Goal: Task Accomplishment & Management: Manage account settings

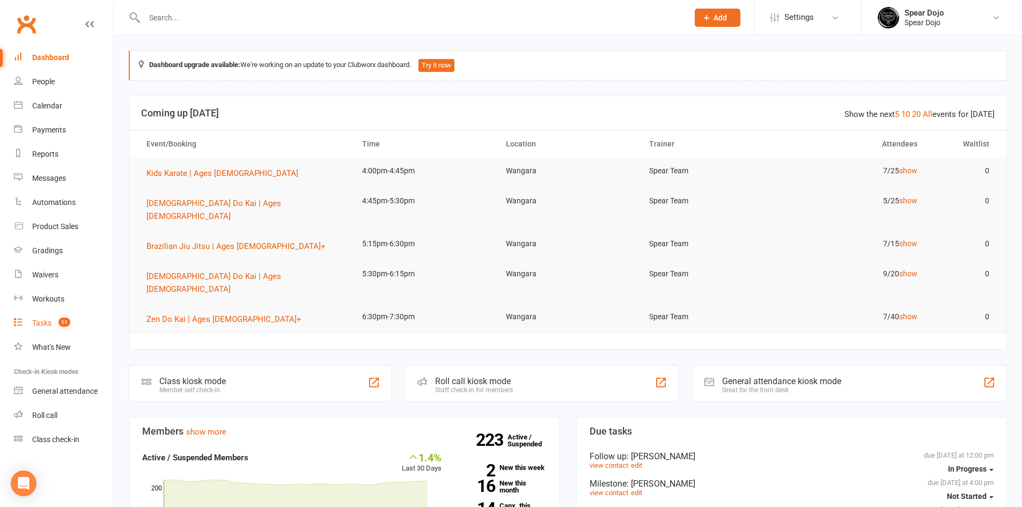
click at [42, 321] on div "Tasks" at bounding box center [41, 323] width 19 height 9
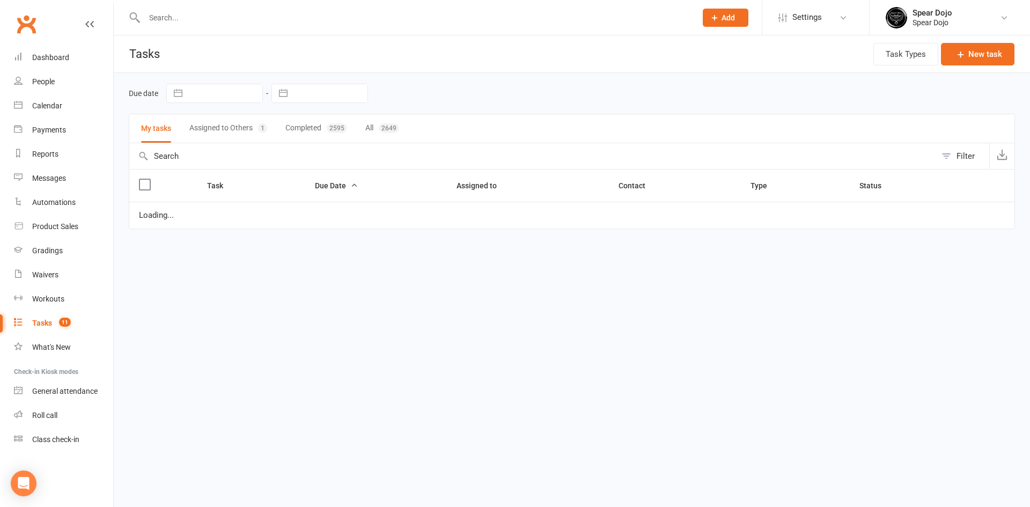
select select "started"
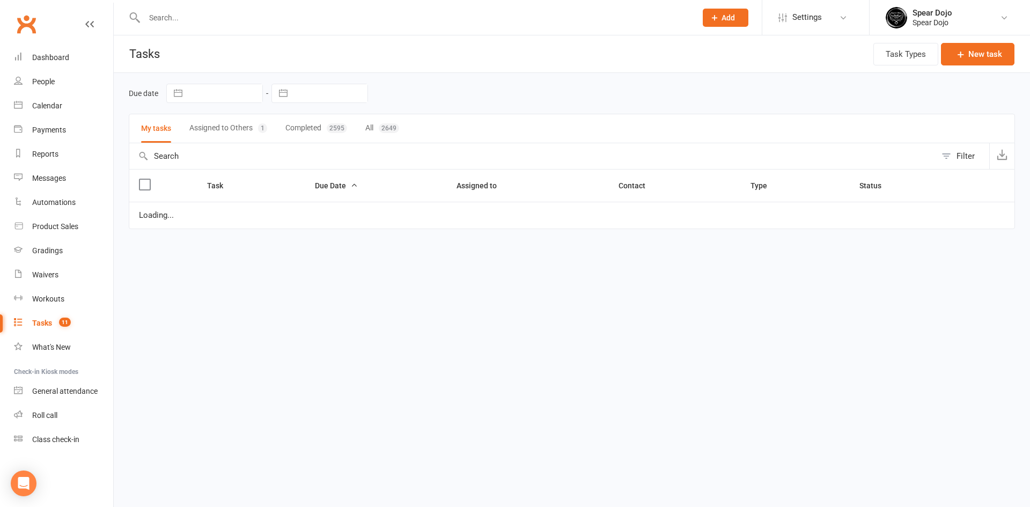
select select "started"
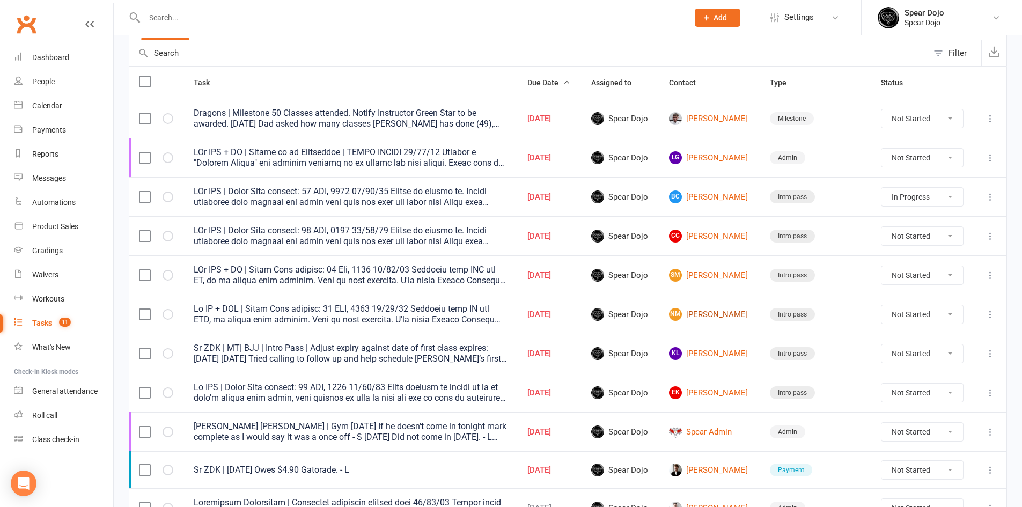
scroll to position [107, 0]
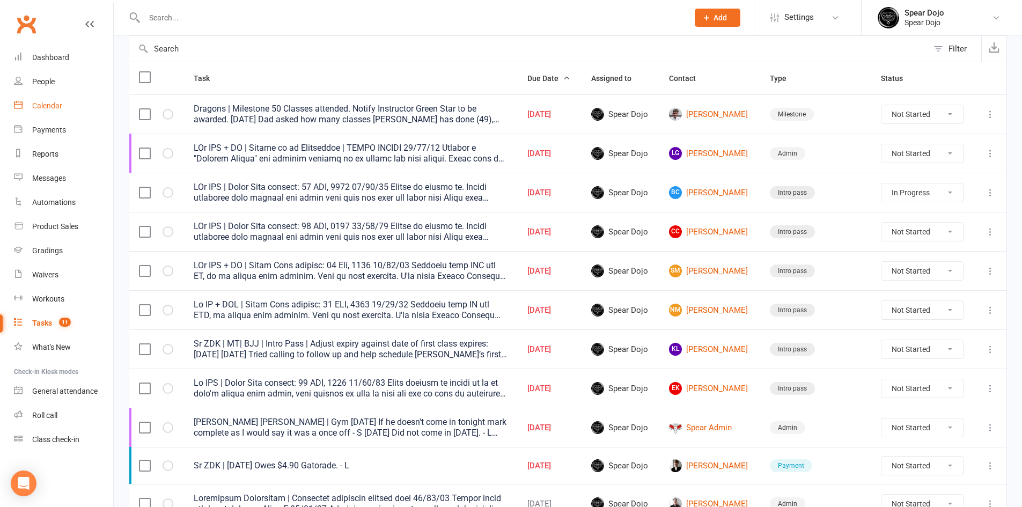
click at [55, 100] on link "Calendar" at bounding box center [63, 106] width 99 height 24
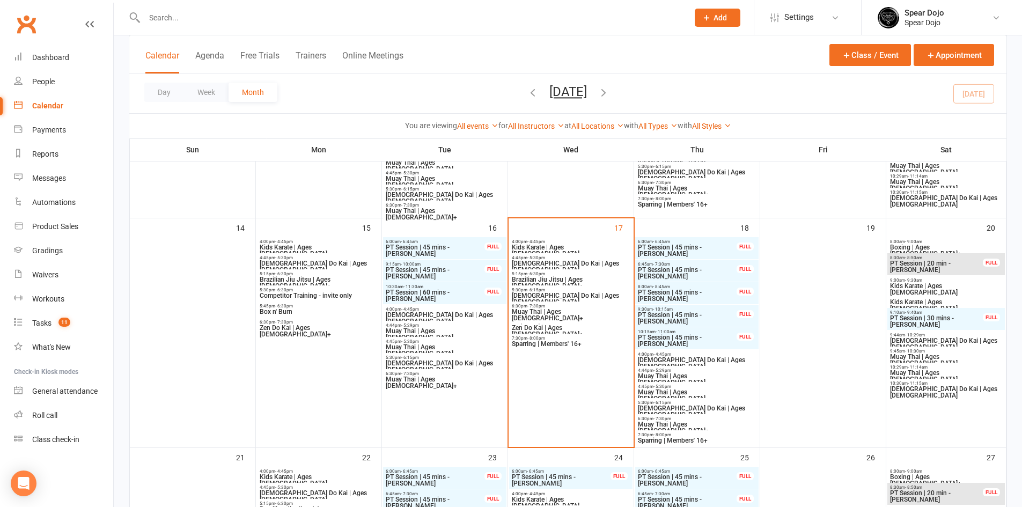
scroll to position [429, 0]
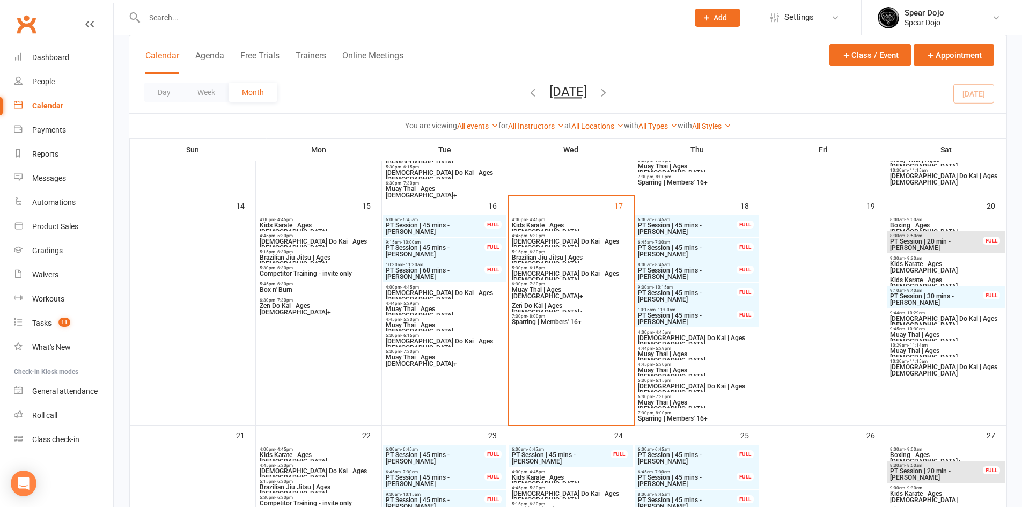
click at [540, 240] on span "[DEMOGRAPHIC_DATA] Do Kai | Ages [DEMOGRAPHIC_DATA]" at bounding box center [570, 244] width 119 height 13
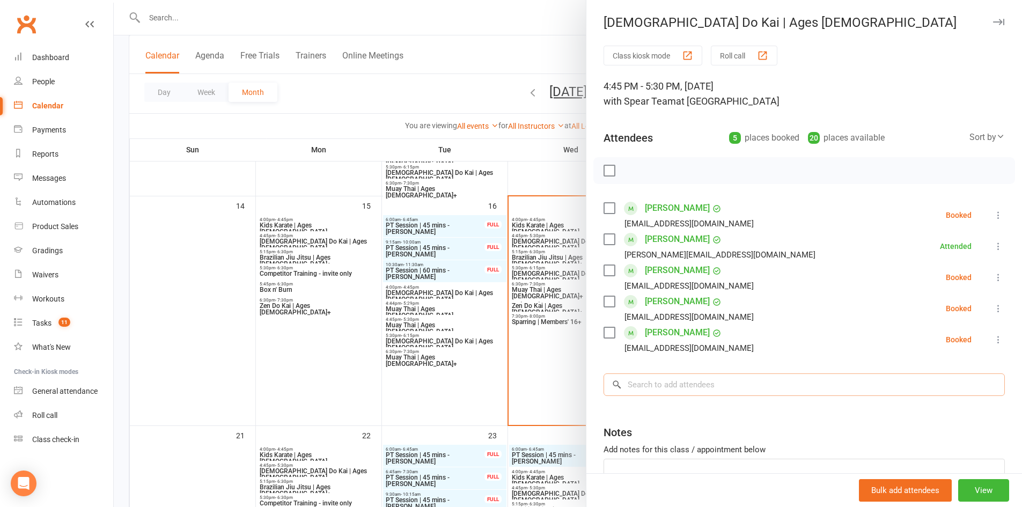
click at [634, 389] on input "search" at bounding box center [804, 384] width 401 height 23
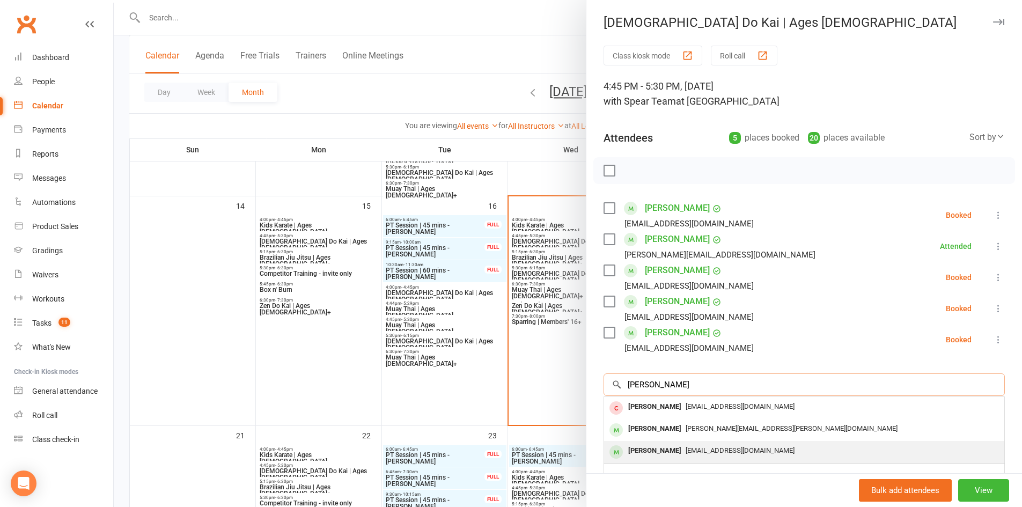
type input "[PERSON_NAME]"
click at [642, 450] on div "[PERSON_NAME]" at bounding box center [655, 451] width 62 height 16
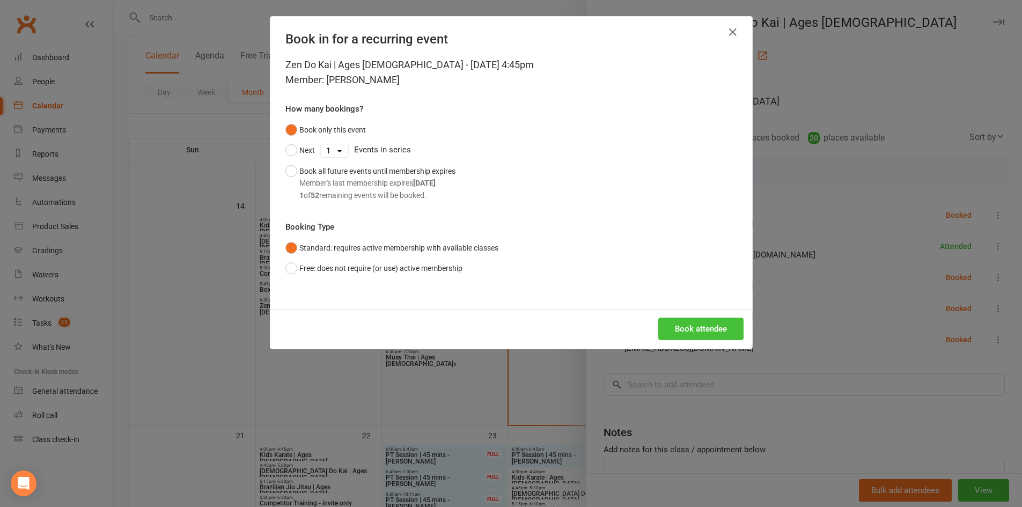
click at [695, 321] on button "Book attendee" at bounding box center [700, 329] width 85 height 23
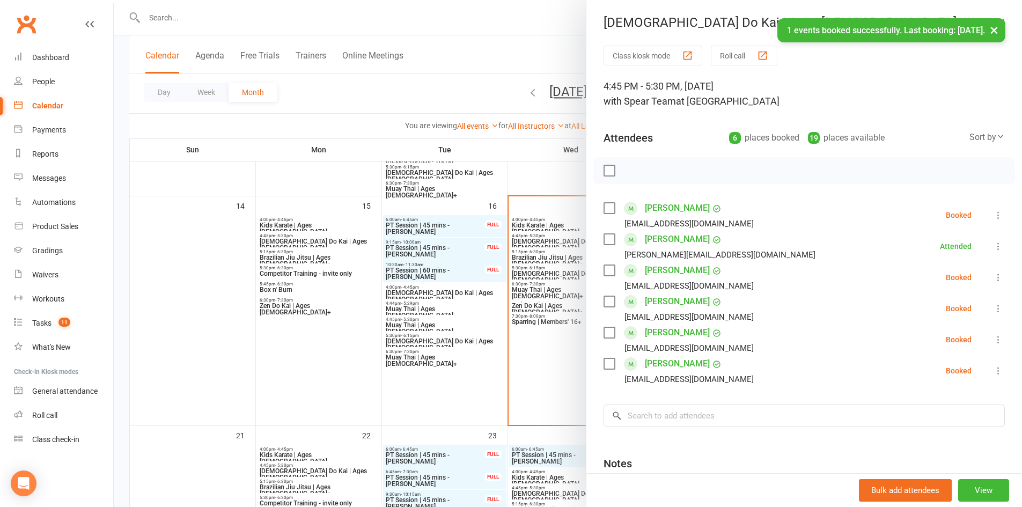
click at [993, 339] on icon at bounding box center [998, 339] width 11 height 11
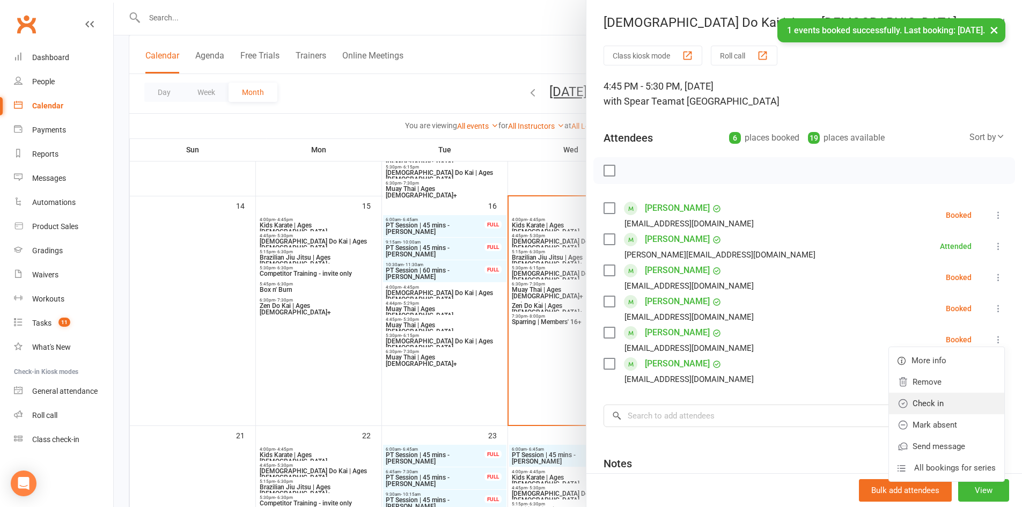
click at [931, 400] on link "Check in" at bounding box center [946, 403] width 115 height 21
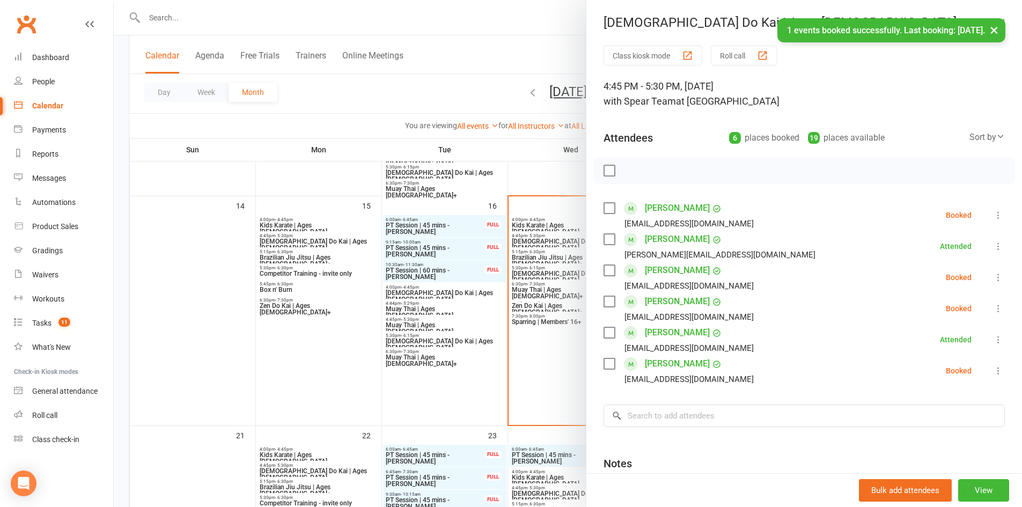
click at [241, 333] on div at bounding box center [568, 253] width 908 height 507
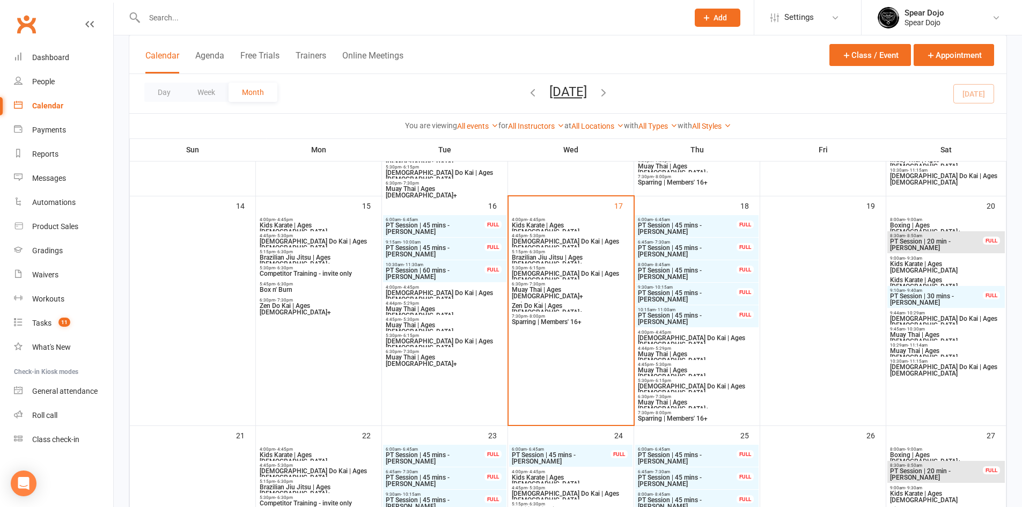
click at [552, 269] on span "5:30pm - 6:15pm" at bounding box center [570, 268] width 119 height 5
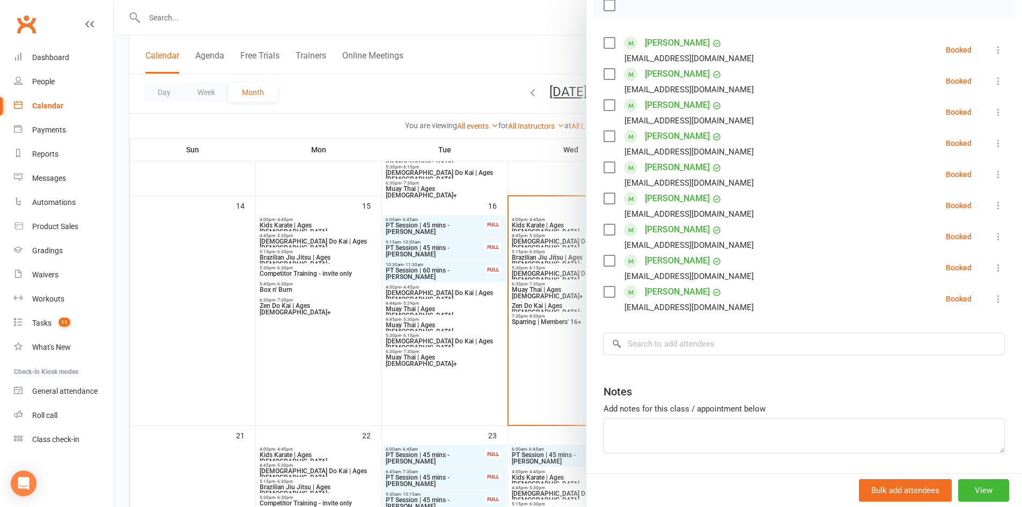
scroll to position [199, 0]
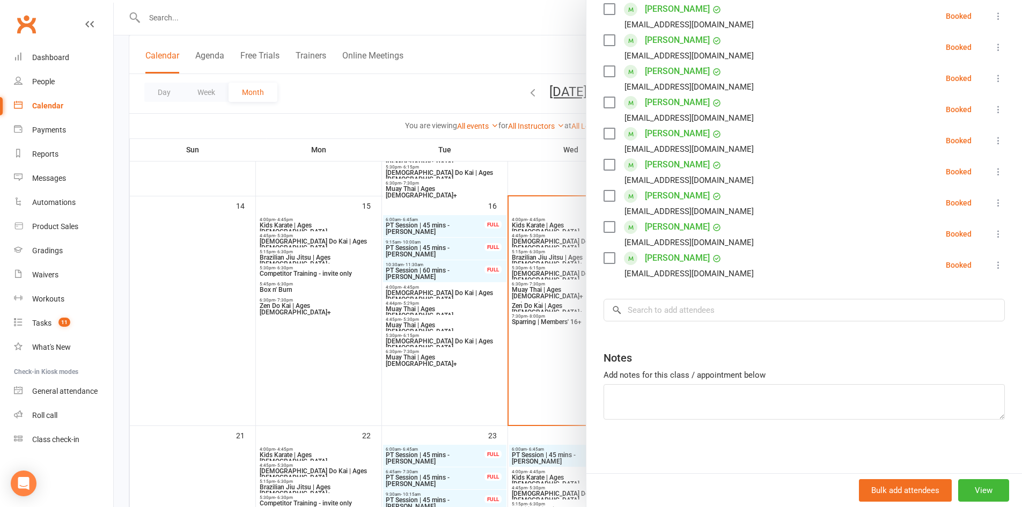
click at [636, 296] on div "Class kiosk mode Roll call 5:30 PM - 6:15 PM, [DATE] with Spear Team at Wangara…" at bounding box center [805, 160] width 436 height 627
click at [637, 310] on input "search" at bounding box center [804, 310] width 401 height 23
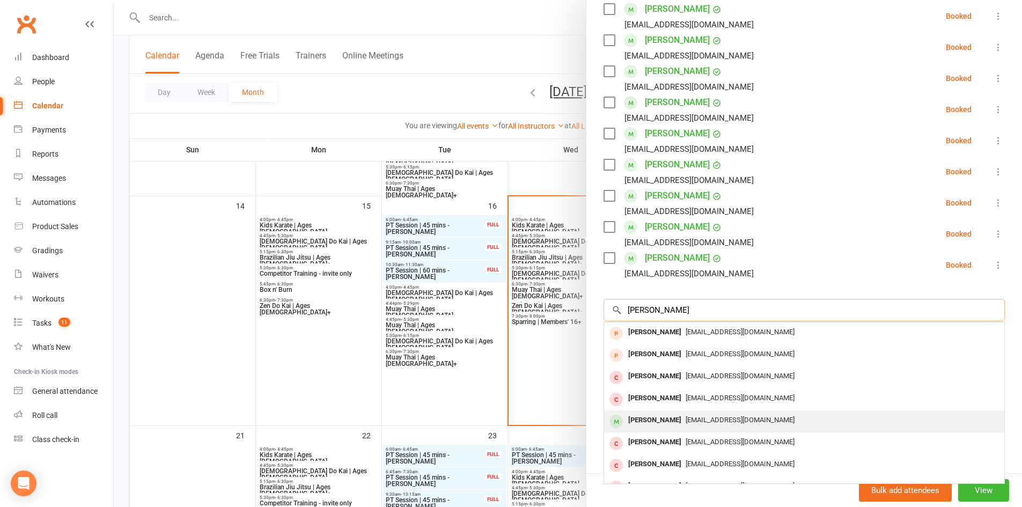
type input "[PERSON_NAME]"
click at [670, 421] on div "[PERSON_NAME]" at bounding box center [655, 421] width 62 height 16
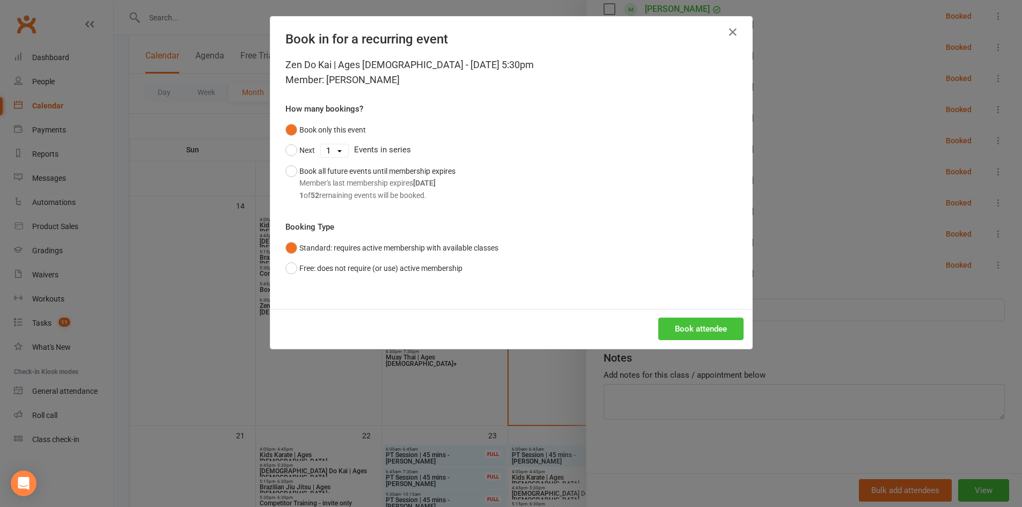
drag, startPoint x: 691, startPoint y: 319, endPoint x: 688, endPoint y: 329, distance: 11.1
click at [690, 324] on button "Book attendee" at bounding box center [700, 329] width 85 height 23
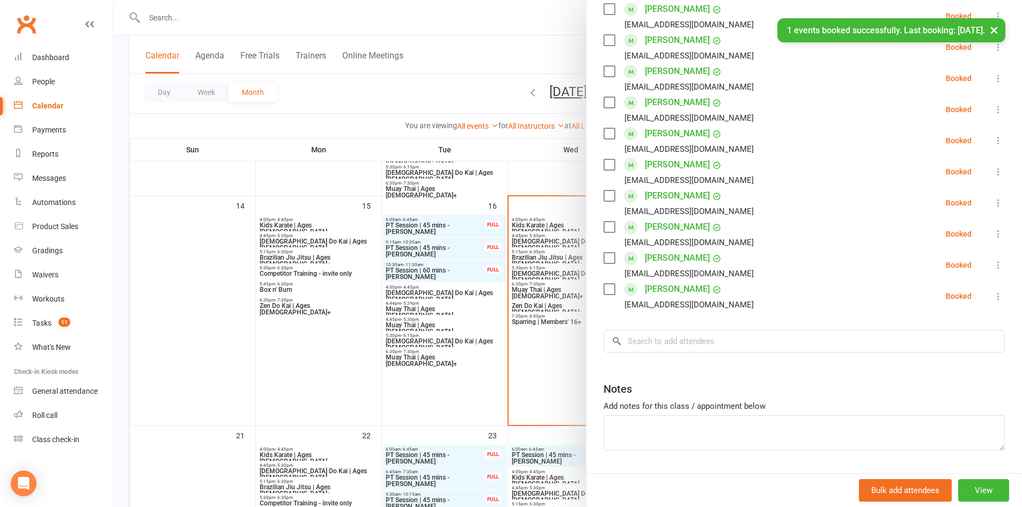
click at [993, 295] on icon at bounding box center [998, 296] width 11 height 11
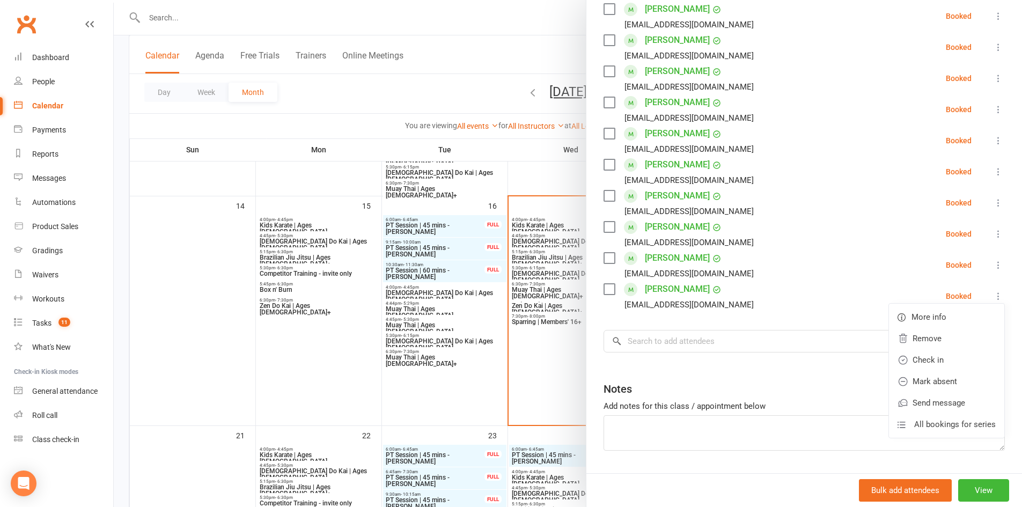
click at [182, 314] on div at bounding box center [568, 253] width 908 height 507
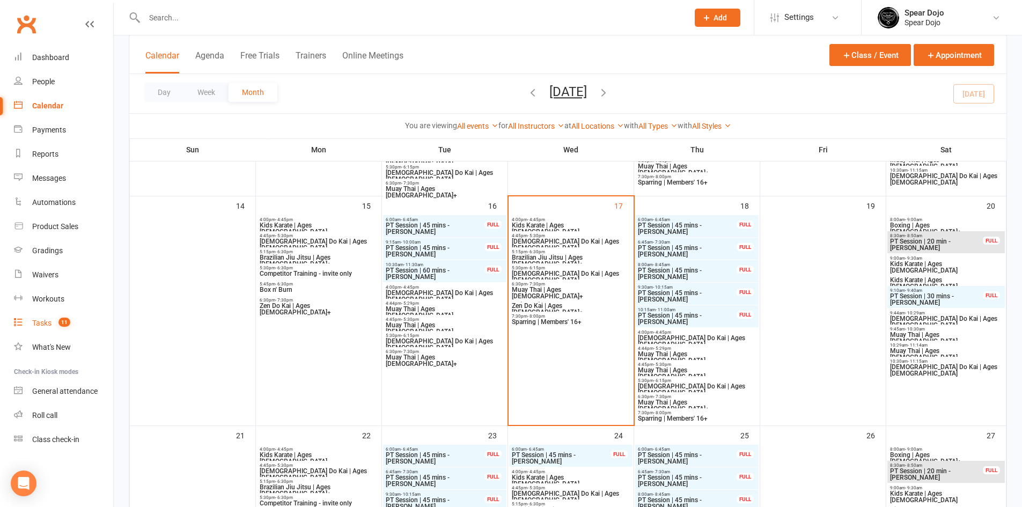
click at [37, 319] on div "Tasks" at bounding box center [41, 323] width 19 height 9
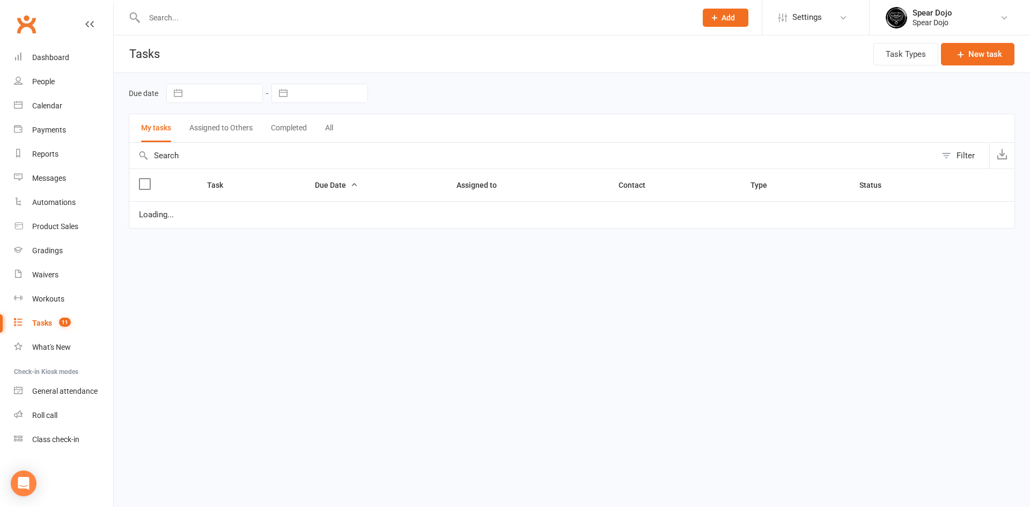
select select "started"
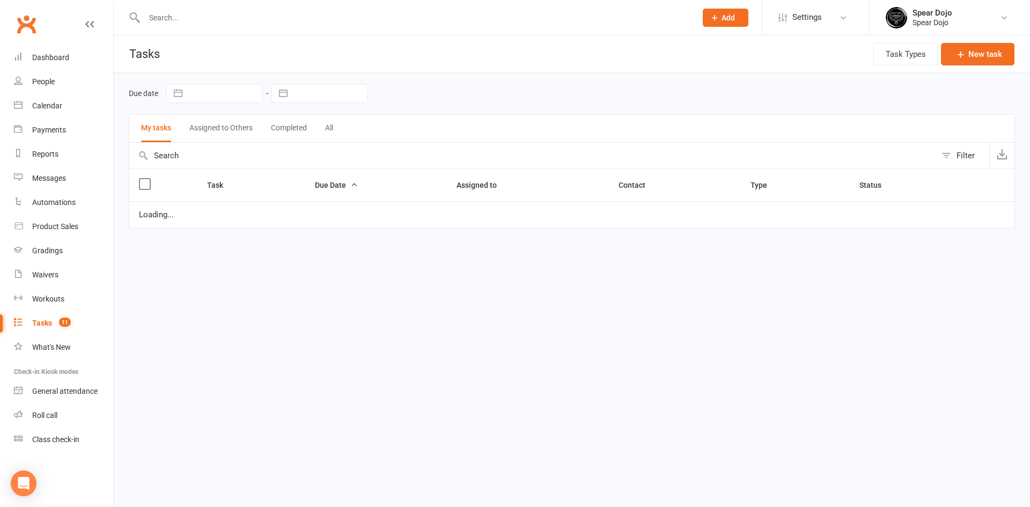
select select "started"
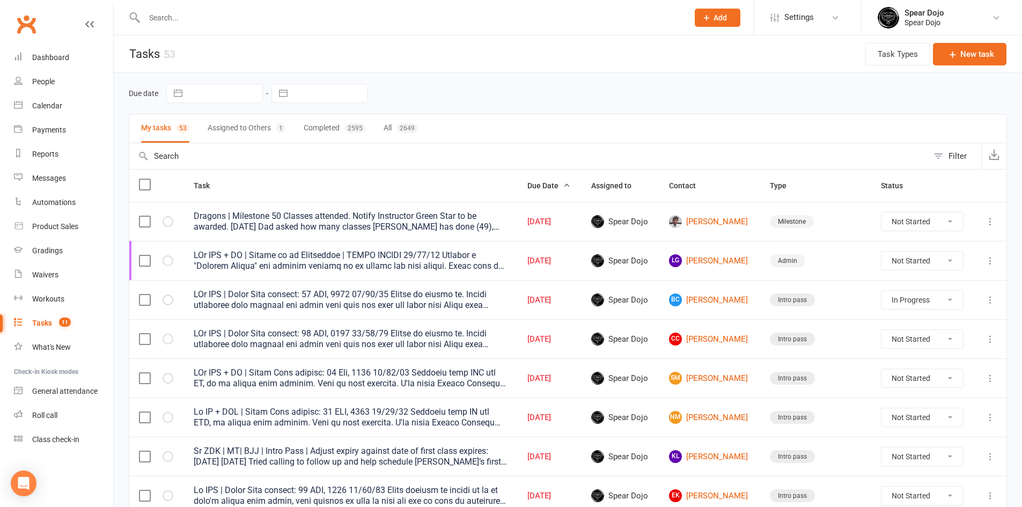
click at [989, 222] on icon at bounding box center [990, 221] width 11 height 11
click at [920, 265] on link "Edit" at bounding box center [935, 263] width 106 height 21
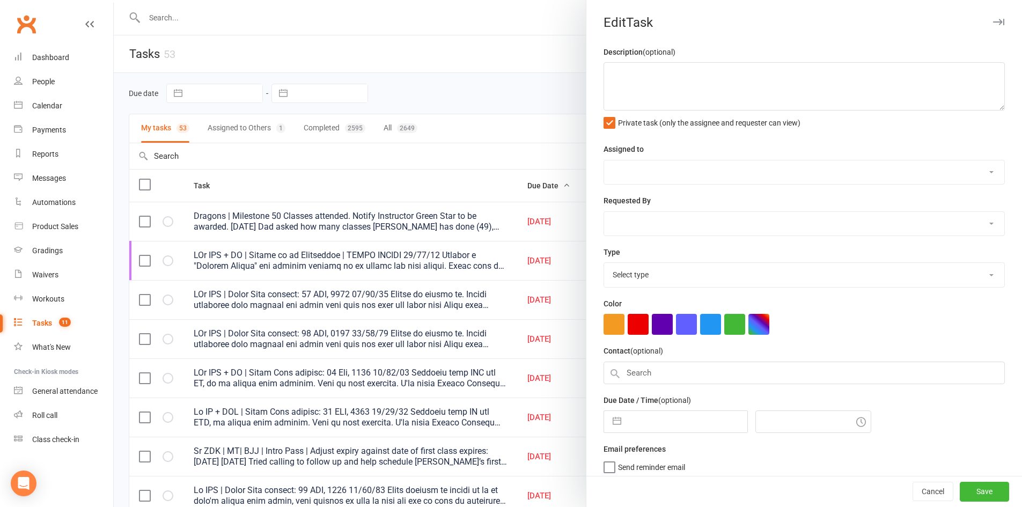
type textarea "Dragons | Milestone 50 Classes attended. Notify Instructor Green Star to be awa…"
select select "43986"
type input "[DATE]"
type input "4:00pm"
select select "20405"
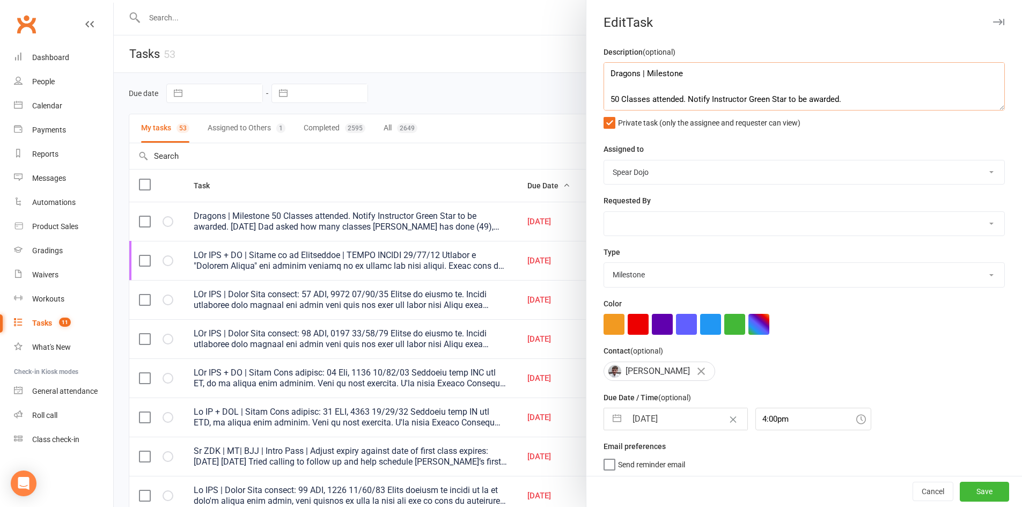
click at [617, 86] on textarea "Dragons | Milestone 50 Classes attended. Notify Instructor Green Star to be awa…" at bounding box center [804, 86] width 401 height 48
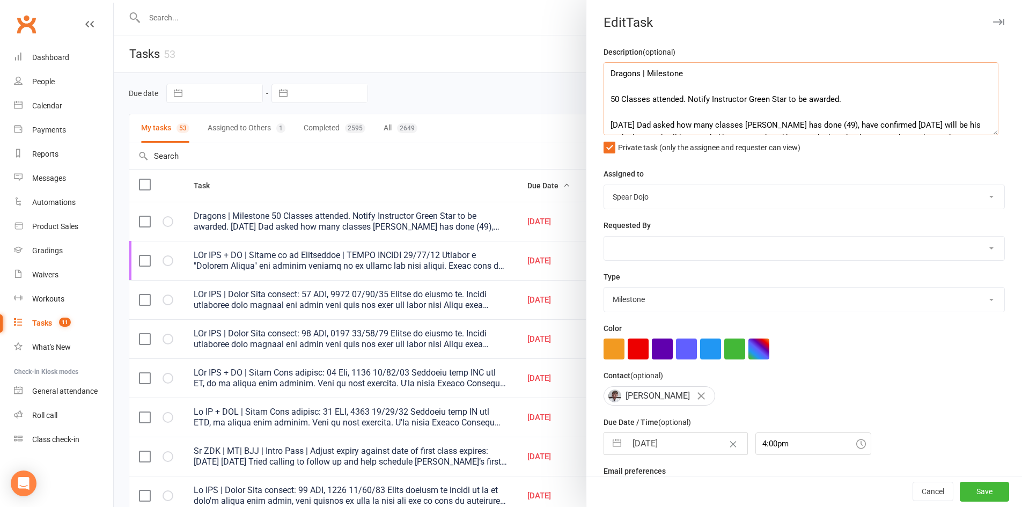
drag, startPoint x: 983, startPoint y: 107, endPoint x: 994, endPoint y: 211, distance: 104.7
click at [994, 135] on textarea "Dragons | Milestone 50 Classes attended. Notify Instructor Green Star to be awa…" at bounding box center [801, 98] width 395 height 73
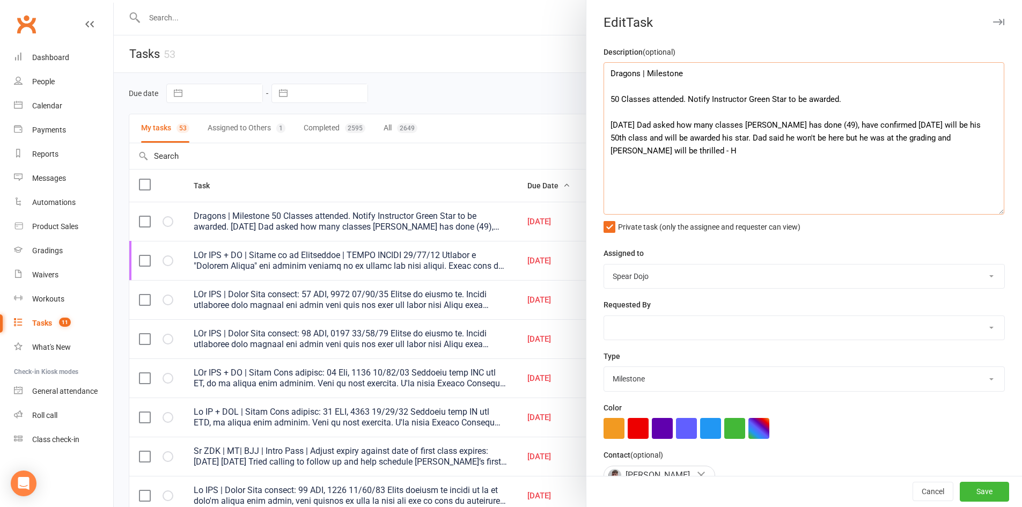
click at [609, 109] on textarea "Dragons | Milestone 50 Classes attended. Notify Instructor Green Star to be awa…" at bounding box center [804, 138] width 401 height 152
type textarea "Dragons | Milestone 50 Classes attended. Notify Instructor Green Star to be awa…"
click at [973, 492] on button "Save" at bounding box center [984, 491] width 49 height 19
select select "started"
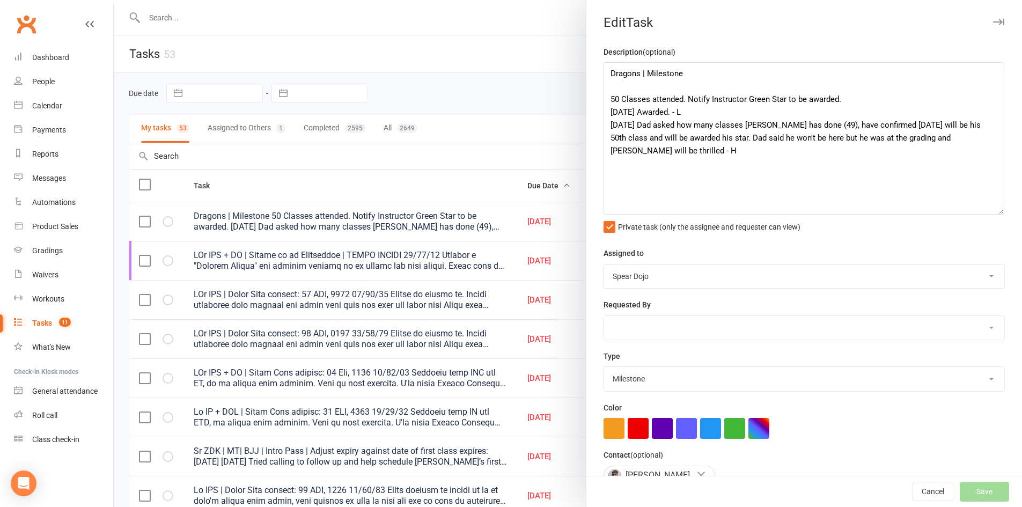
select select "started"
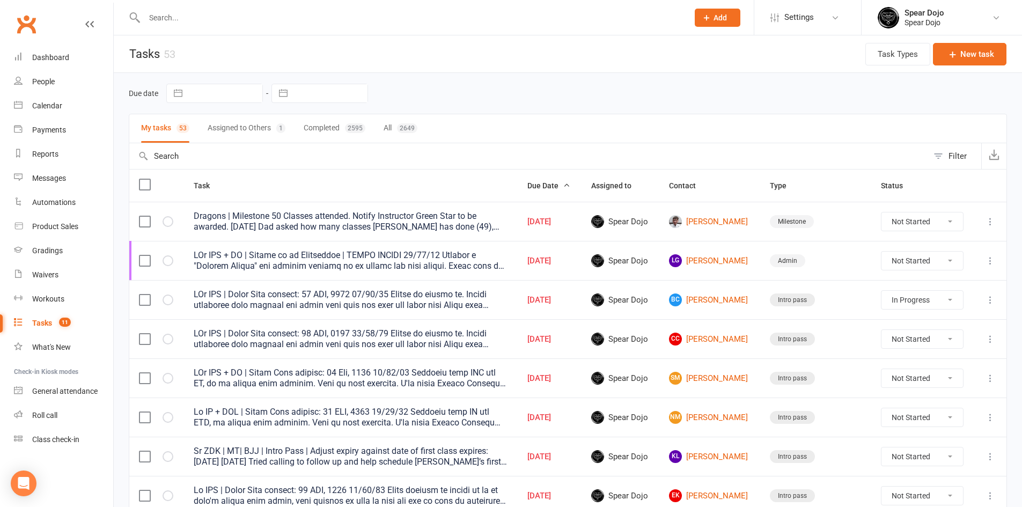
select select "started"
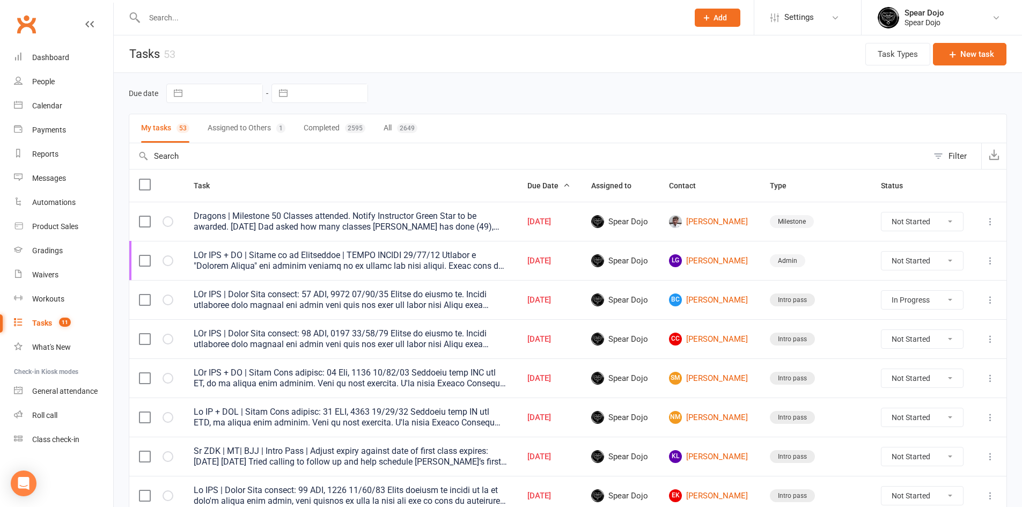
select select "started"
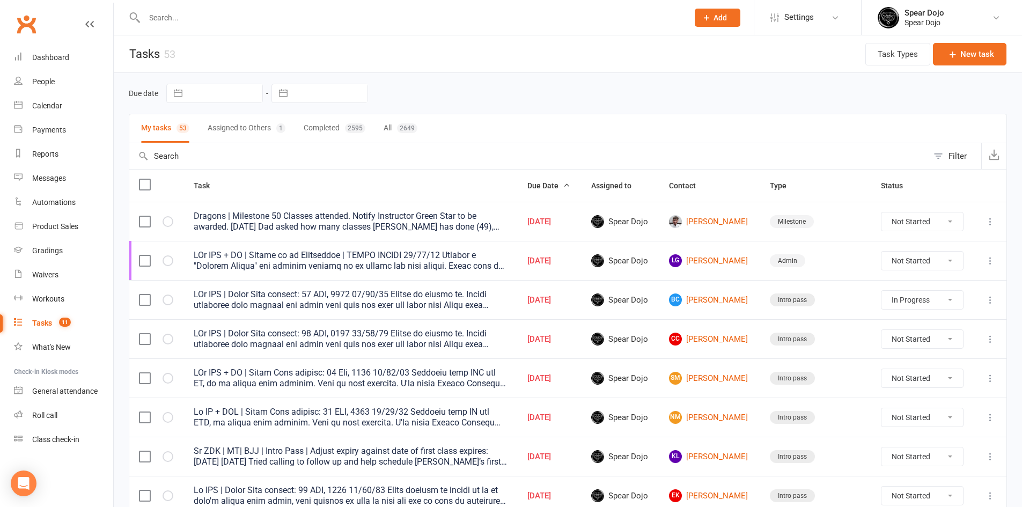
select select "started"
click at [947, 224] on select "Not Started In Progress Waiting Complete" at bounding box center [923, 221] width 82 height 18
click at [884, 212] on select "Not Started In Progress Waiting Complete" at bounding box center [923, 221] width 82 height 18
select select "unstarted"
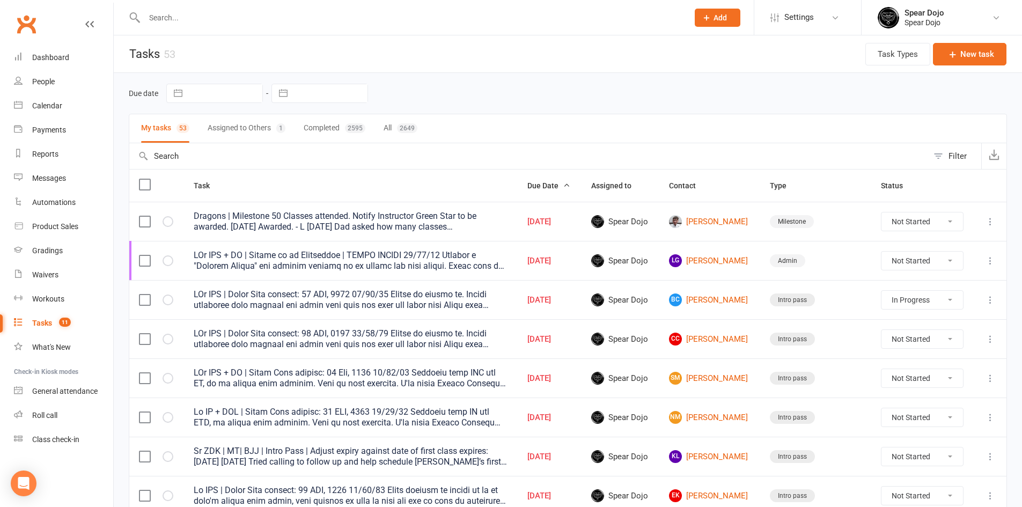
select select "started"
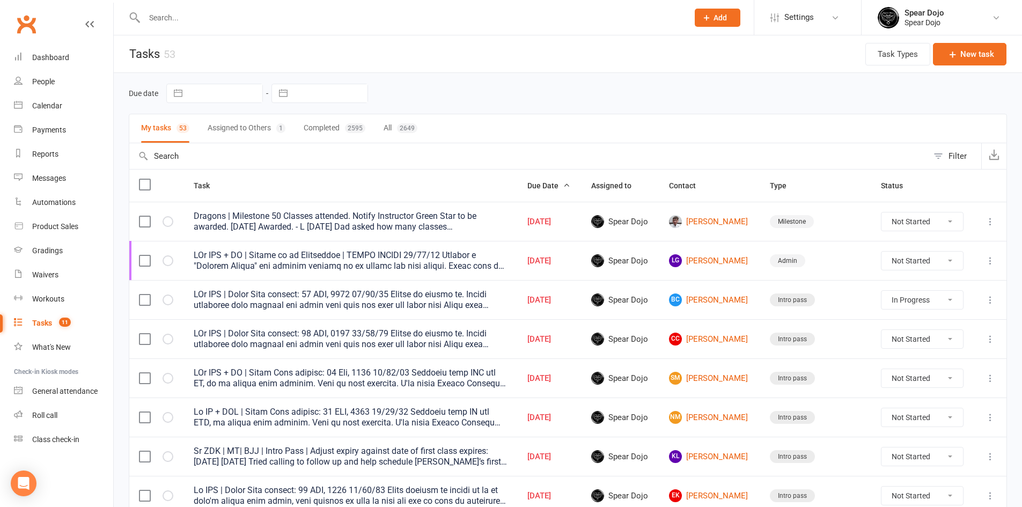
select select "started"
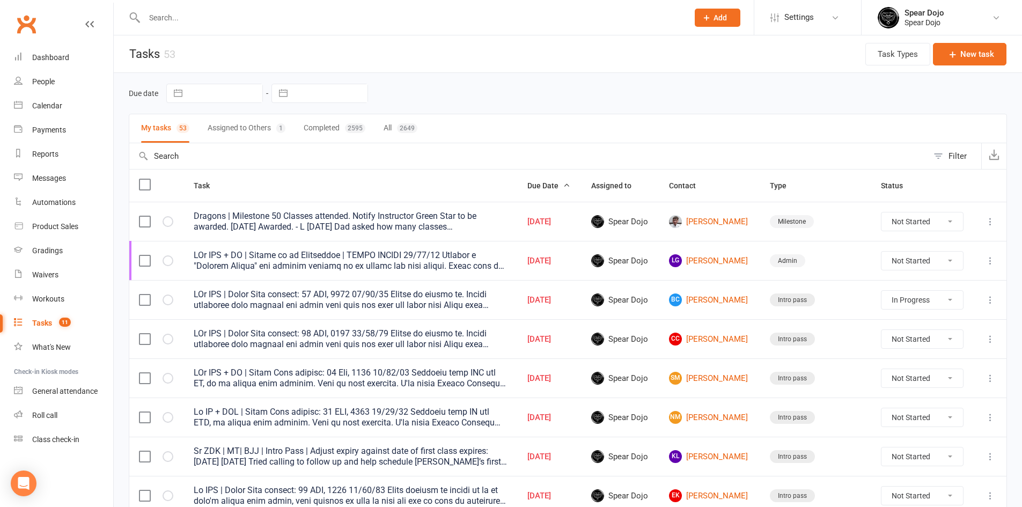
select select "started"
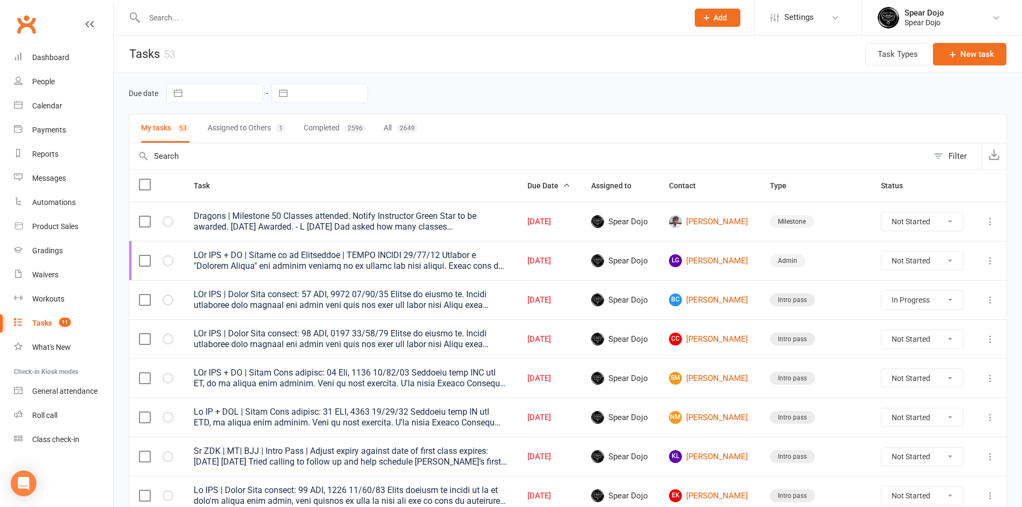
select select "started"
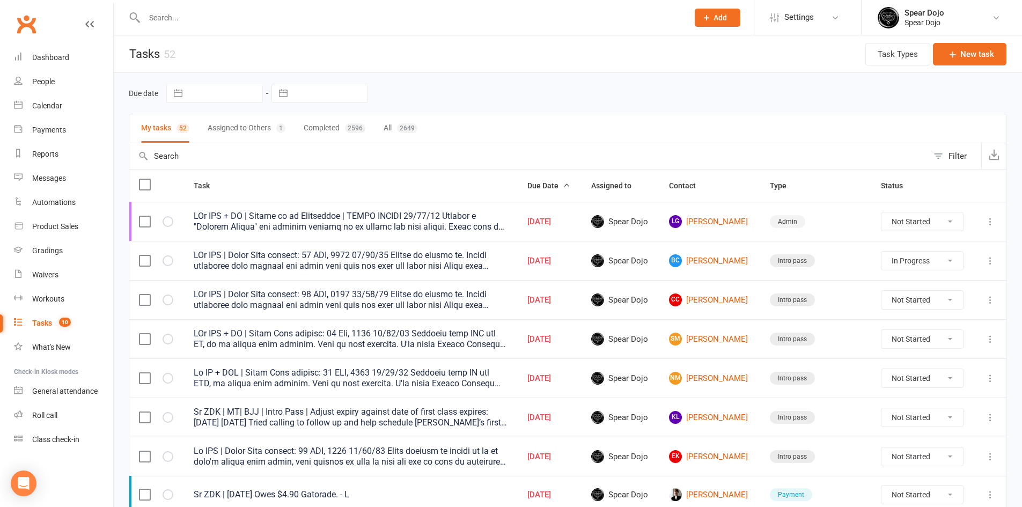
click at [988, 336] on icon at bounding box center [990, 339] width 11 height 11
click at [906, 379] on link "Edit" at bounding box center [935, 380] width 106 height 21
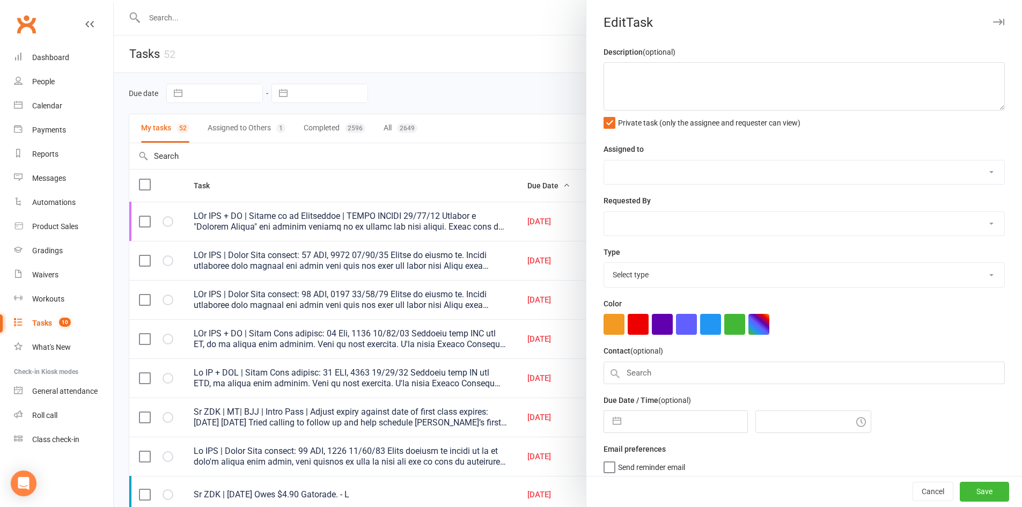
type textarea "PJr ZDK + MT | Intro Pass expires: [DATE] [DATE] Attended both ZDK and MT, he i…"
select select "43986"
type input "[DATE]"
type input "4:45pm"
select select "21686"
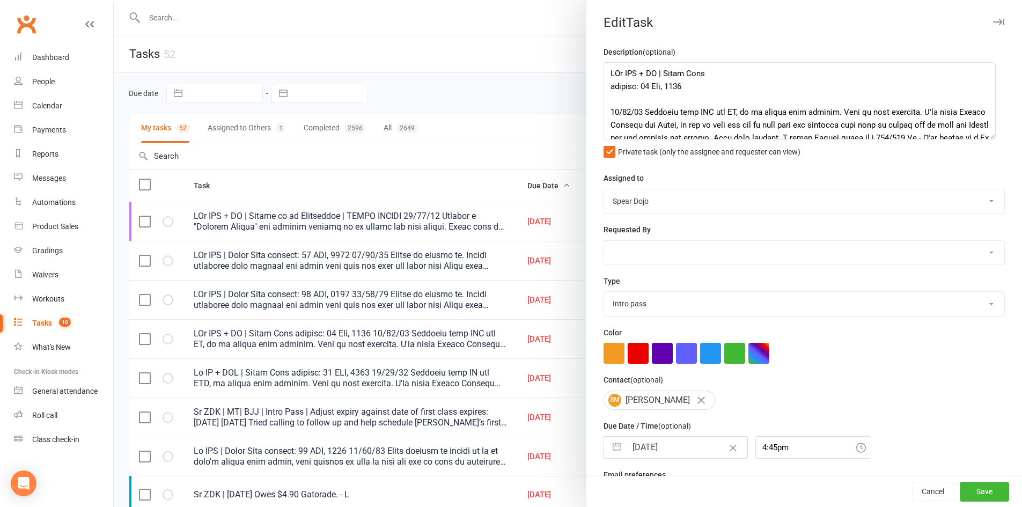
drag, startPoint x: 984, startPoint y: 106, endPoint x: 992, endPoint y: 194, distance: 88.3
click at [992, 140] on textarea at bounding box center [800, 100] width 392 height 77
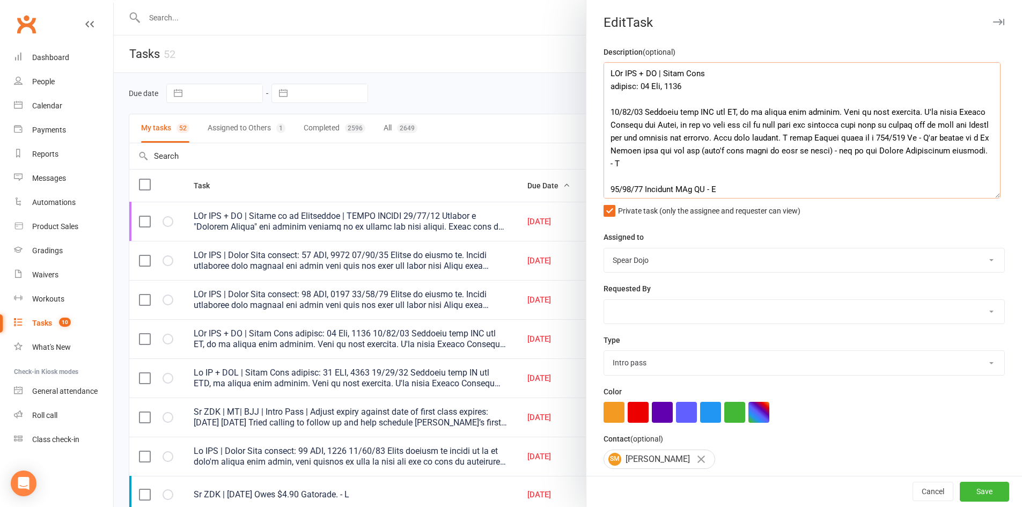
click at [610, 99] on textarea at bounding box center [802, 130] width 397 height 136
type textarea "PJr ZDK + MT | Intro Pass expires: [DATE] [DATE] Attended ZDK . - L [DATE] Atte…"
click at [960, 490] on button "Save" at bounding box center [984, 491] width 49 height 19
select select "started"
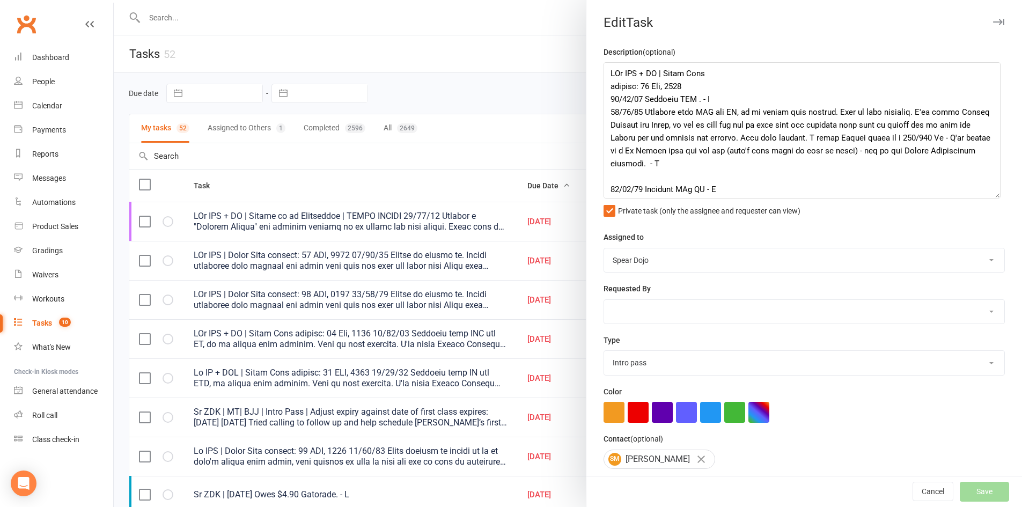
select select "started"
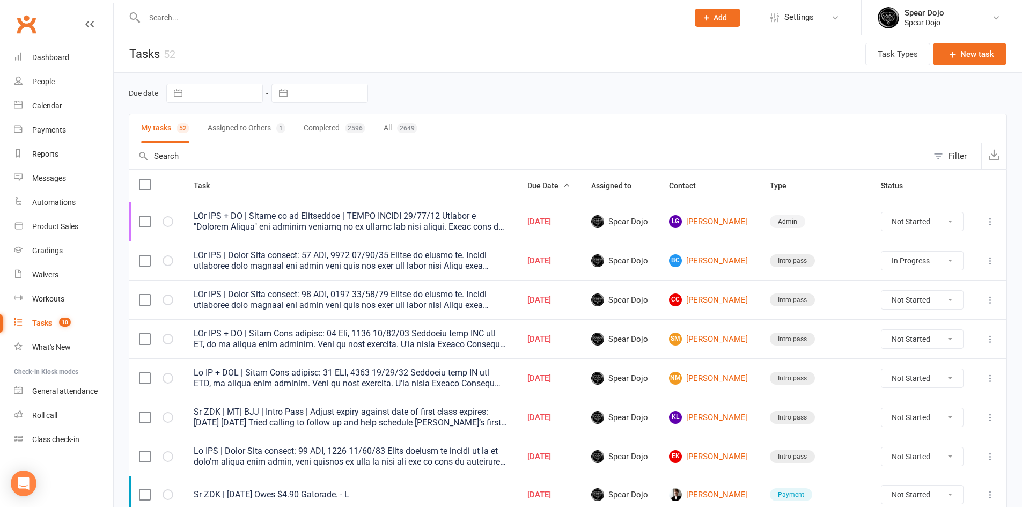
select select "started"
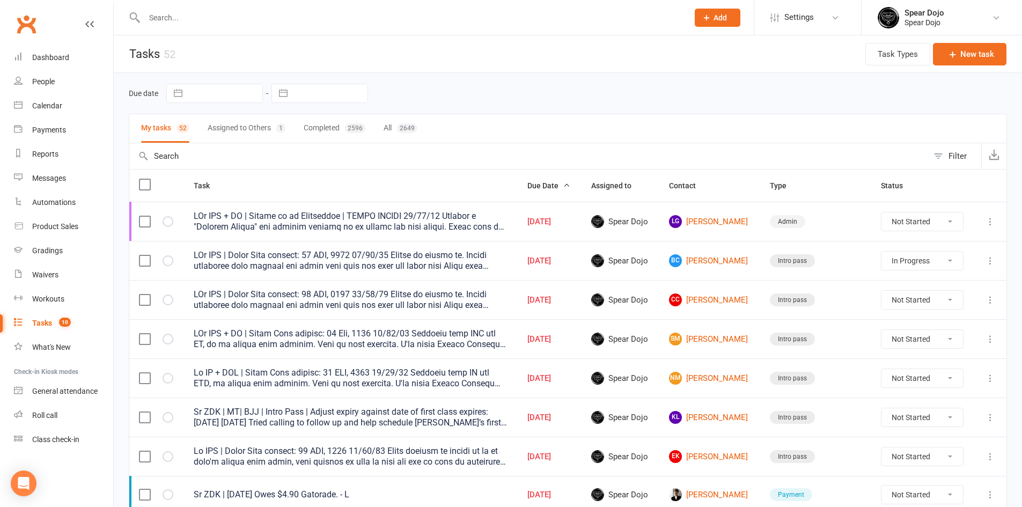
select select "started"
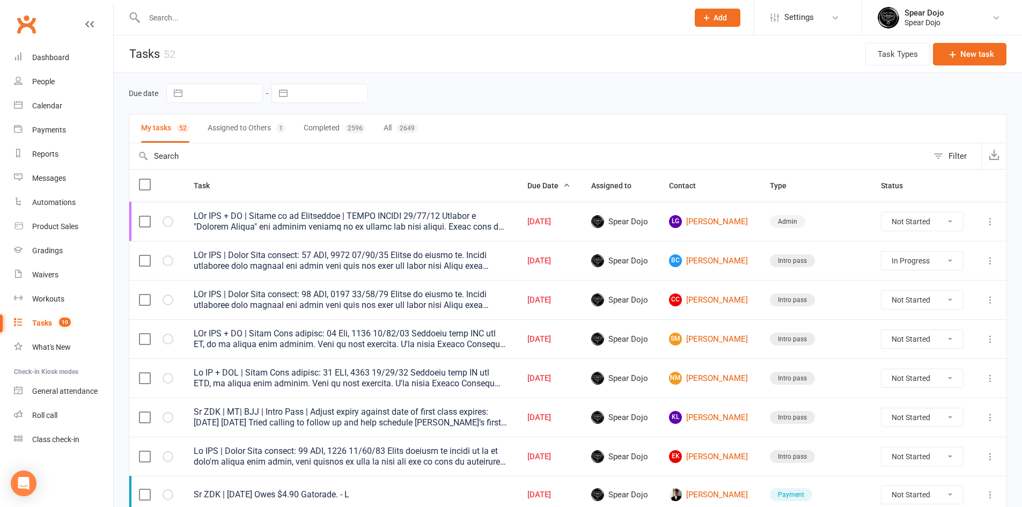
select select "started"
click at [991, 336] on icon at bounding box center [990, 339] width 11 height 11
click at [917, 383] on link "Edit" at bounding box center [935, 380] width 106 height 21
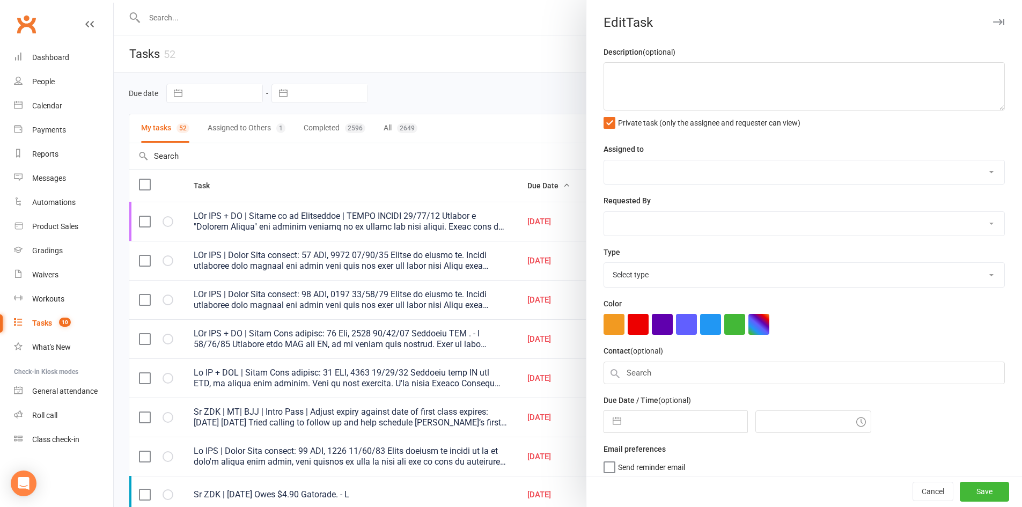
type textarea "PJr ZDK + MT | Intro Pass expires: [DATE] [DATE] Attended ZDK . - L [DATE] Atte…"
select select "43986"
type input "[DATE]"
type input "4:45pm"
select select "21686"
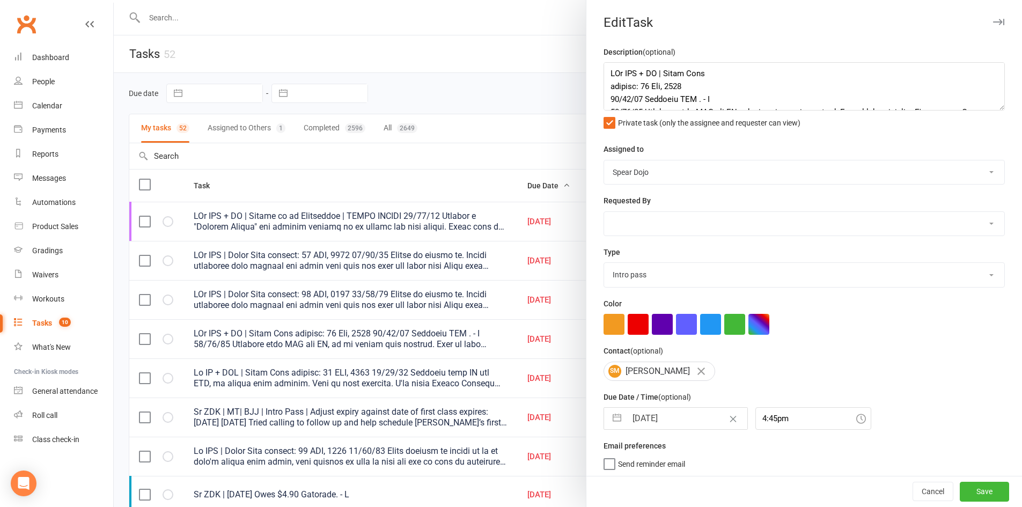
click at [546, 89] on div at bounding box center [568, 253] width 908 height 507
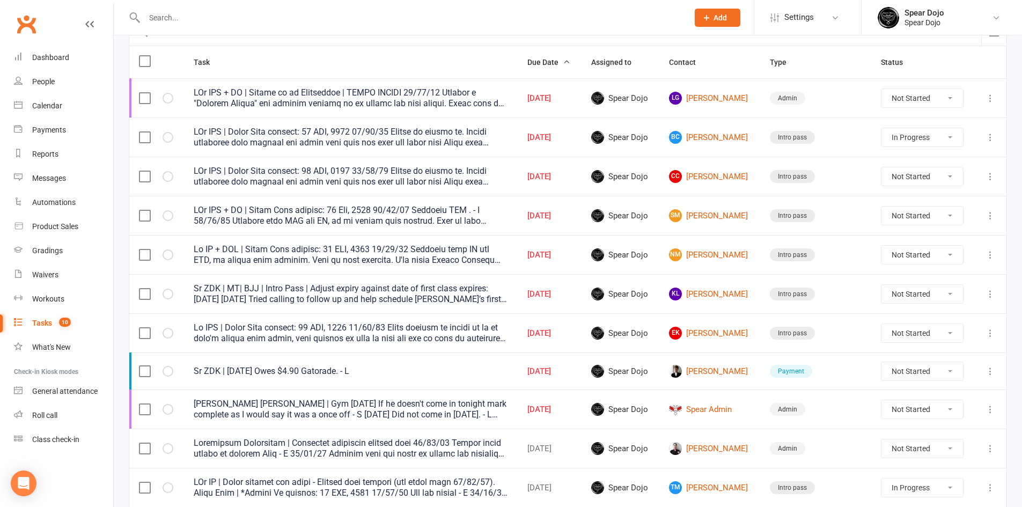
scroll to position [54, 0]
